Goal: Information Seeking & Learning: Learn about a topic

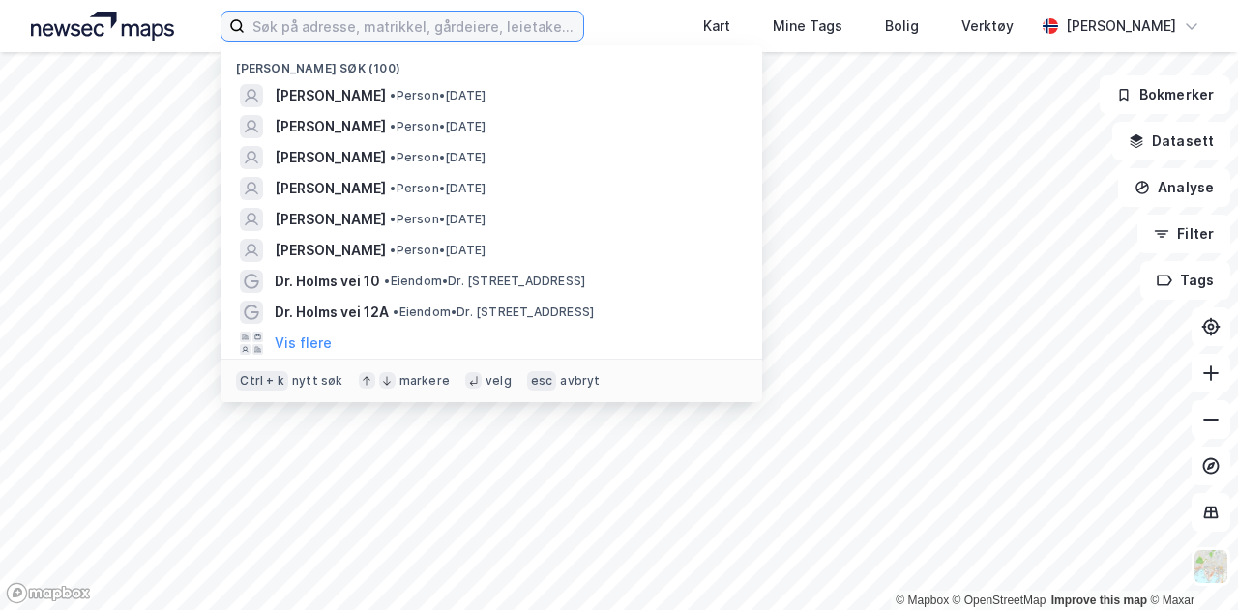
click at [417, 27] on input at bounding box center [414, 26] width 339 height 29
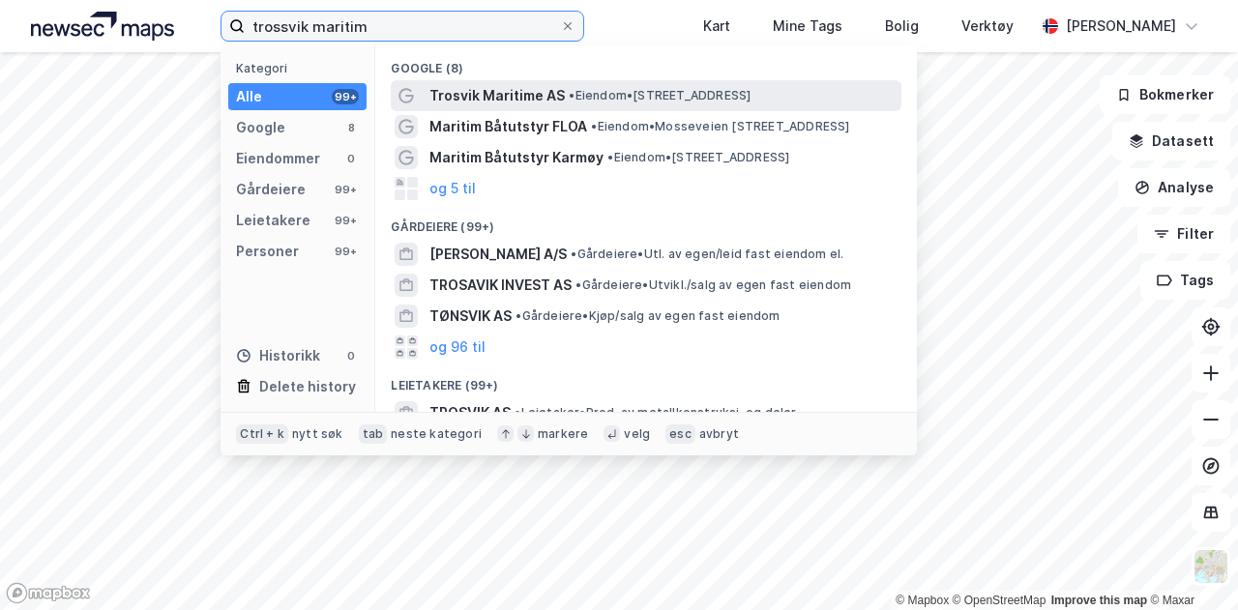
type input "trossvik maritim"
click at [617, 97] on span "• Eiendom • [STREET_ADDRESS]" at bounding box center [660, 95] width 182 height 15
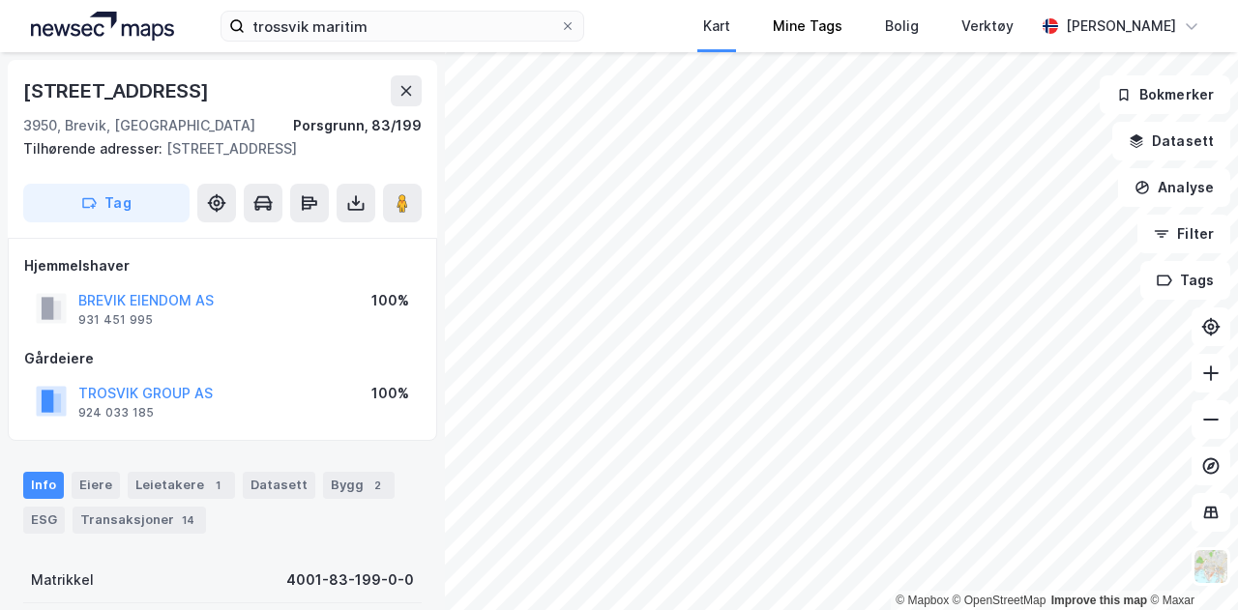
click at [774, 47] on div "trossvik maritim Kart Mine Tags Bolig Verktøy [PERSON_NAME] © Mapbox © OpenStre…" at bounding box center [619, 305] width 1238 height 610
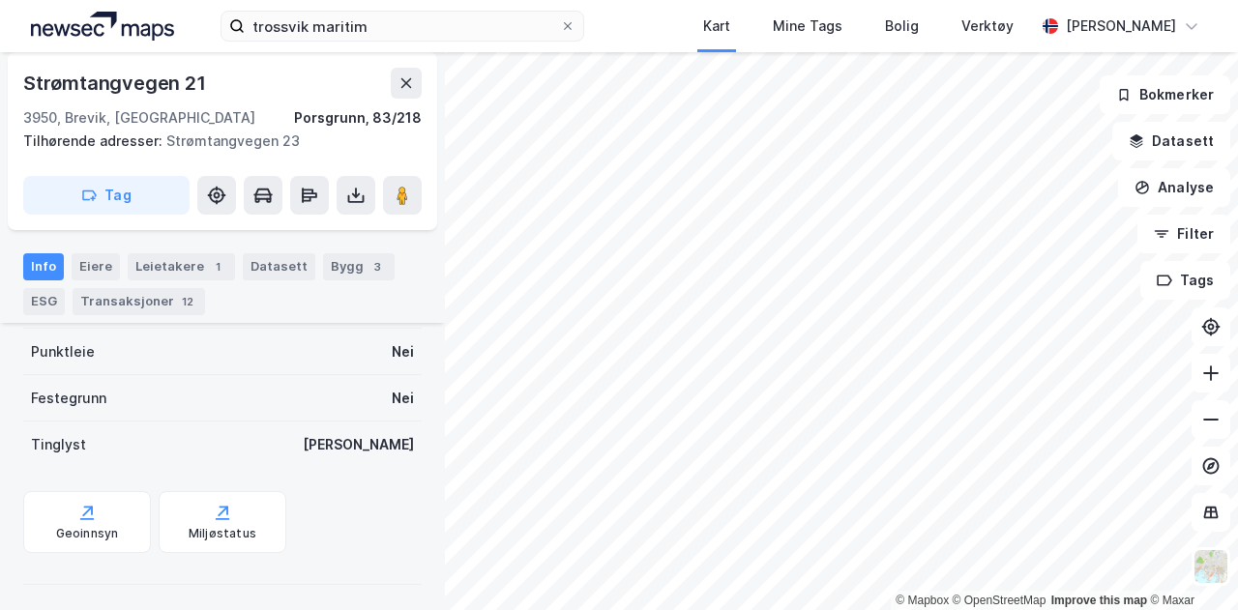
scroll to position [464, 0]
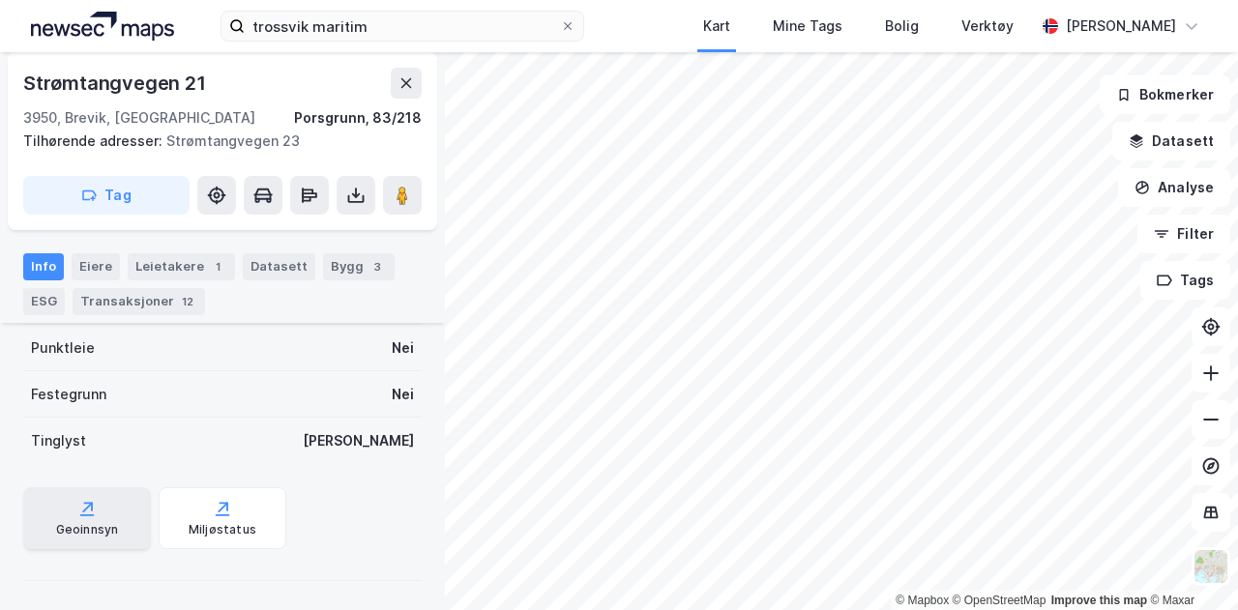
click at [125, 520] on div "Geoinnsyn" at bounding box center [87, 519] width 128 height 62
